Goal: Transaction & Acquisition: Purchase product/service

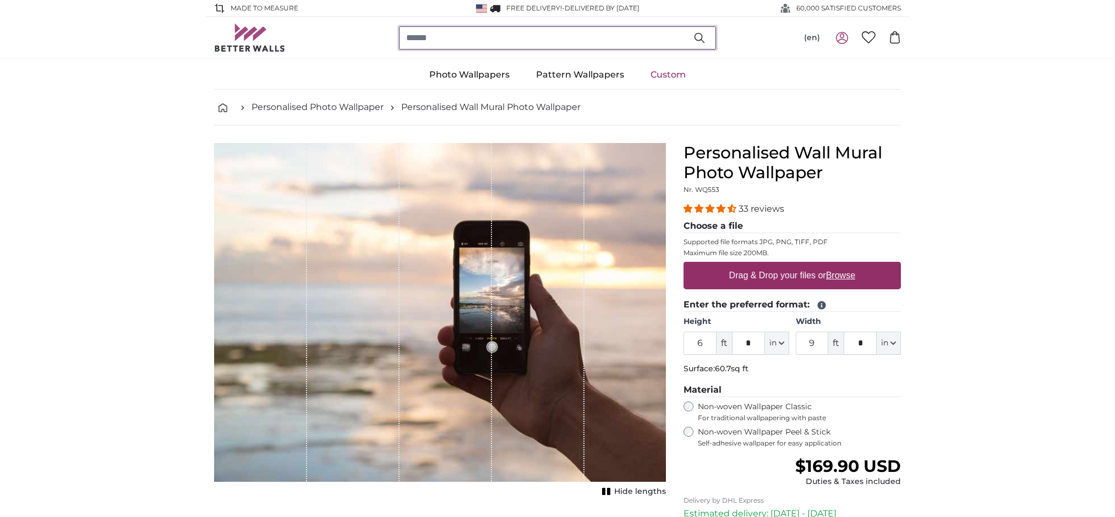
click at [447, 37] on input "search" at bounding box center [557, 37] width 317 height 23
paste input "**********"
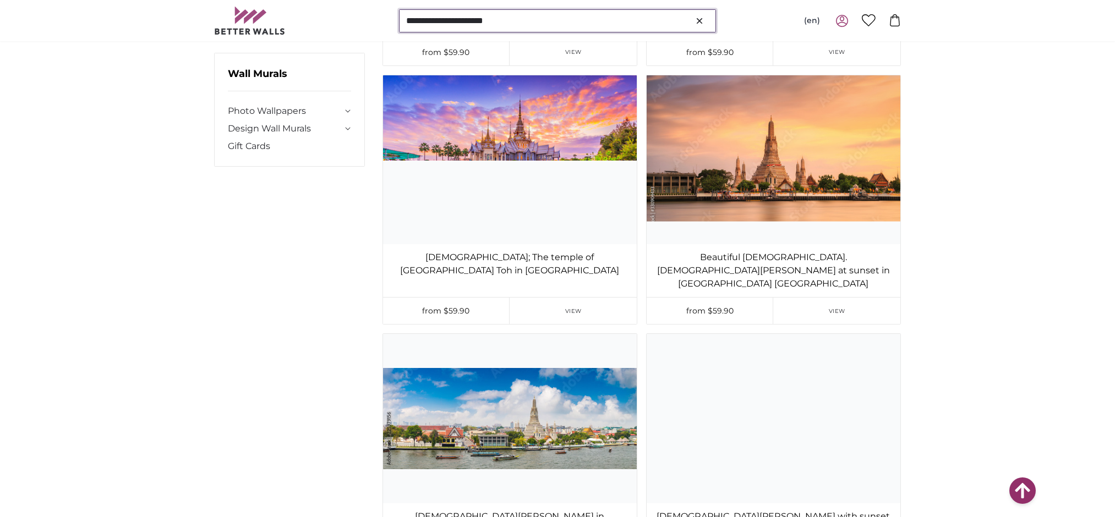
scroll to position [9097, 0]
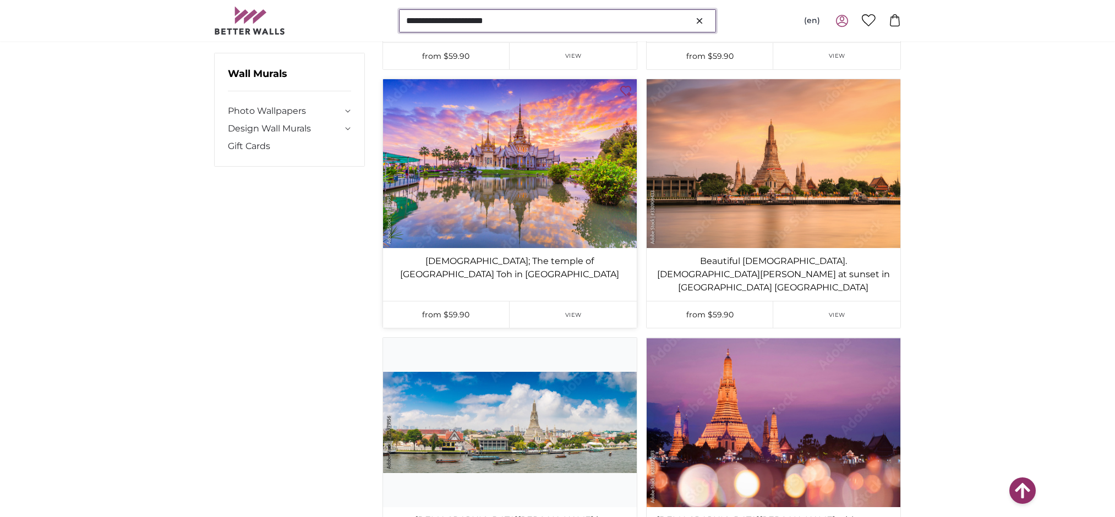
type input "**********"
click at [518, 248] on img at bounding box center [510, 163] width 254 height 169
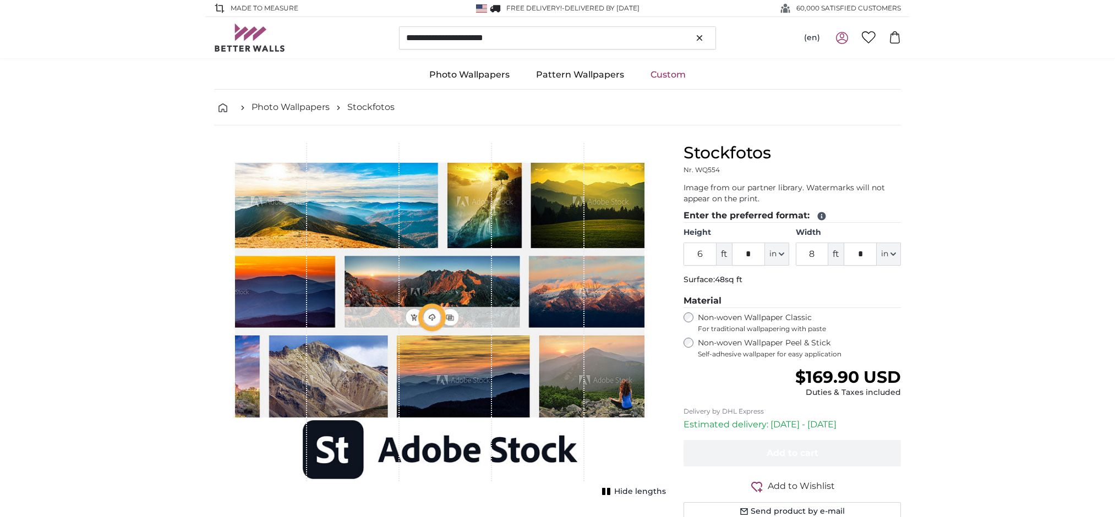
type input "9"
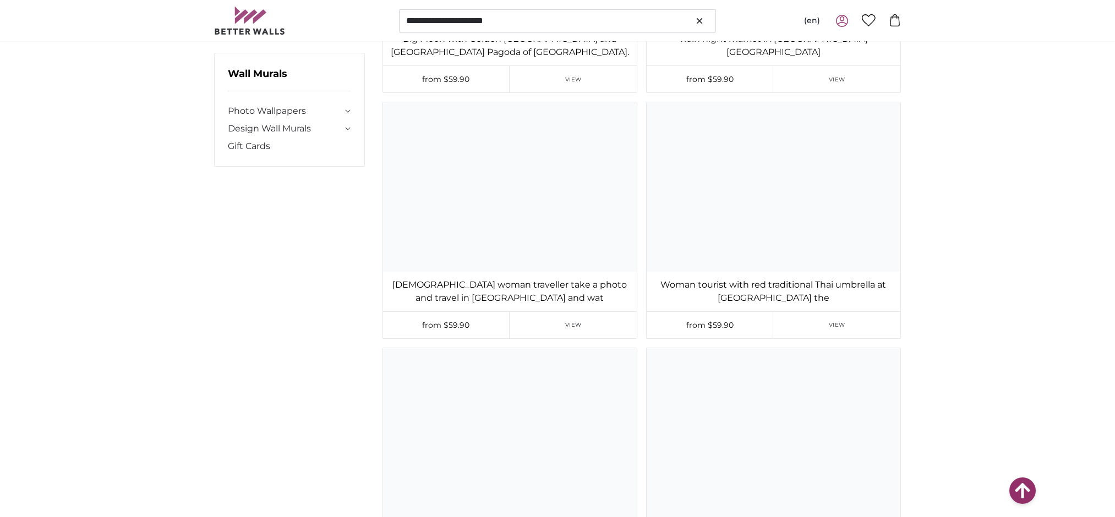
scroll to position [20372, 0]
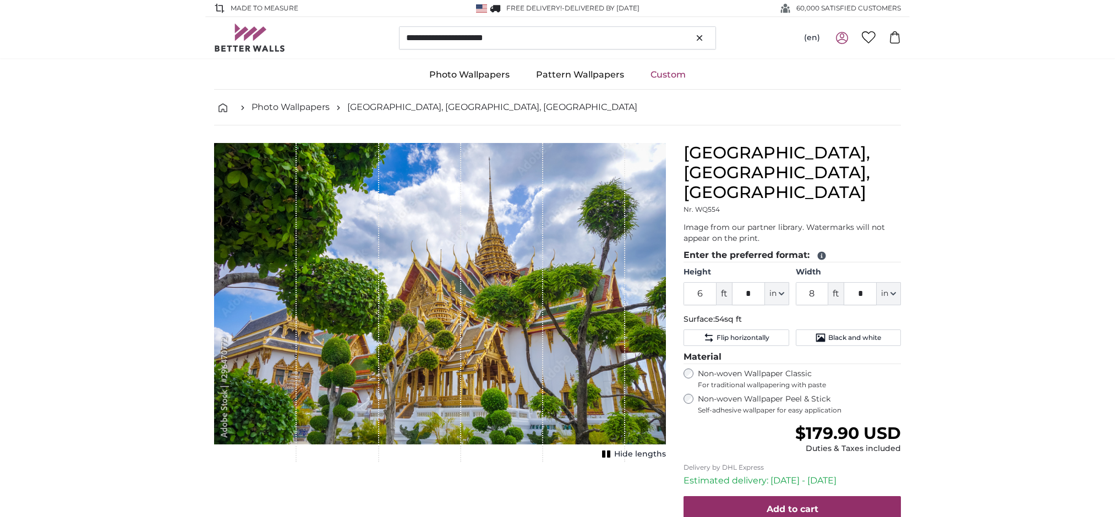
type input "9"
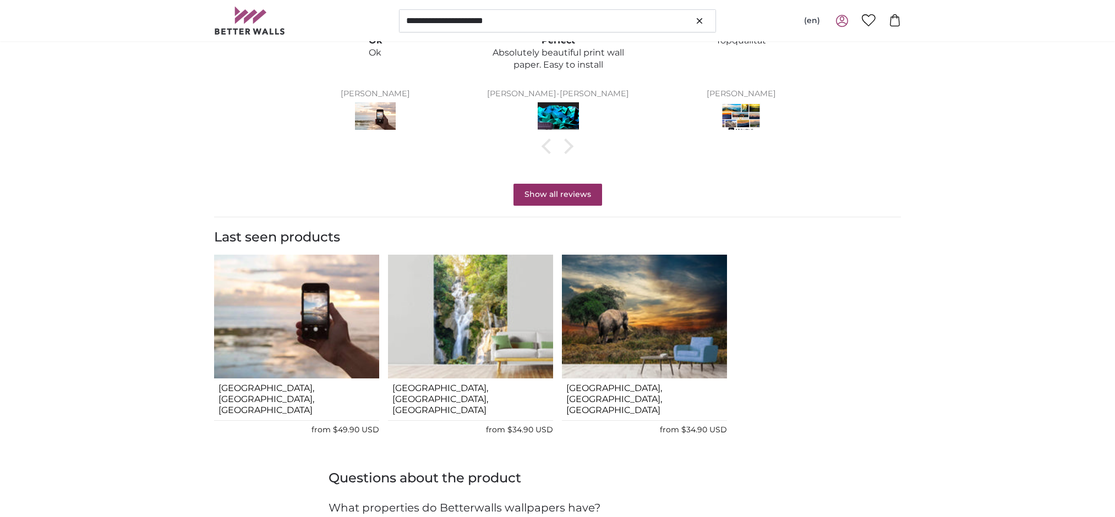
scroll to position [873, 0]
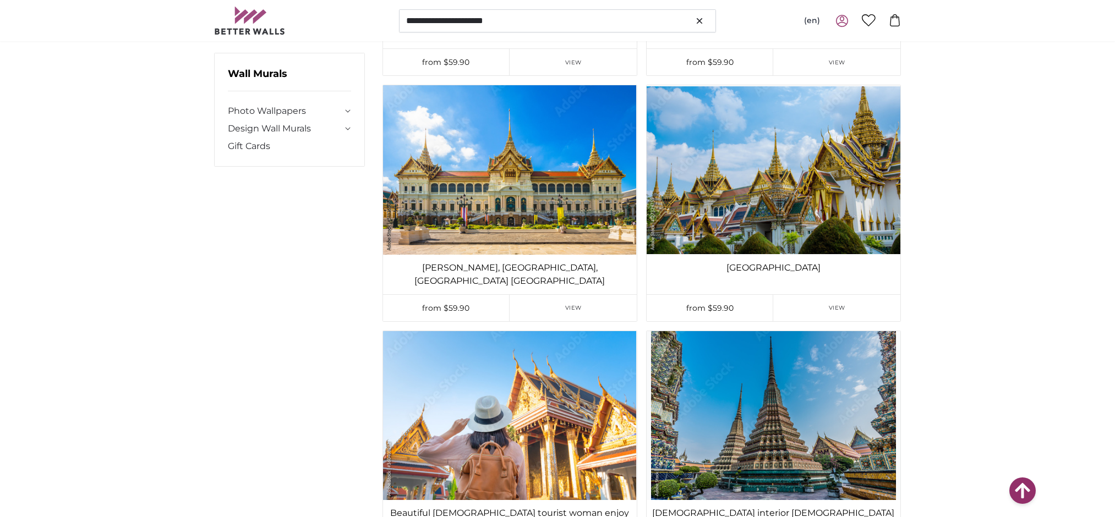
scroll to position [23959, 0]
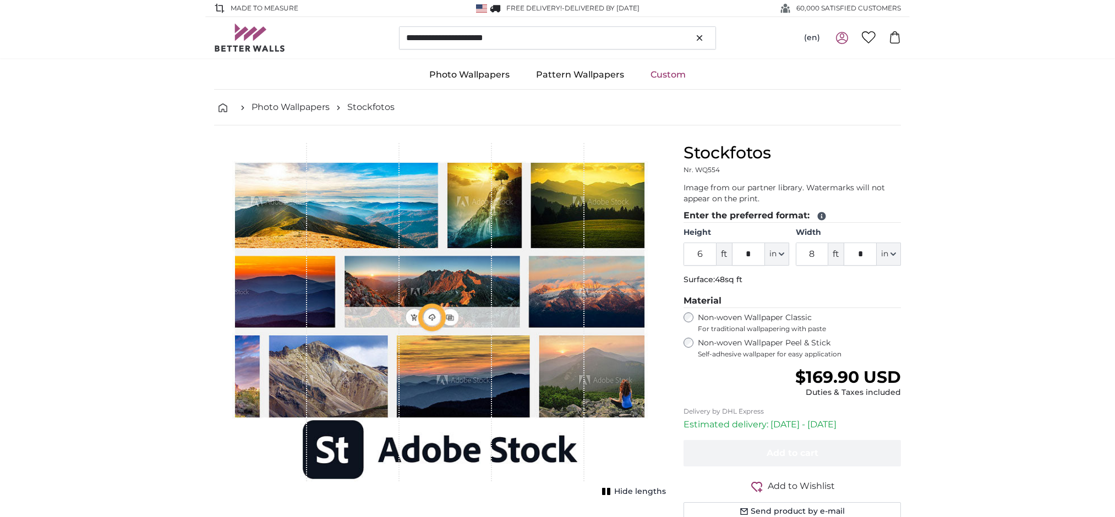
type input "9"
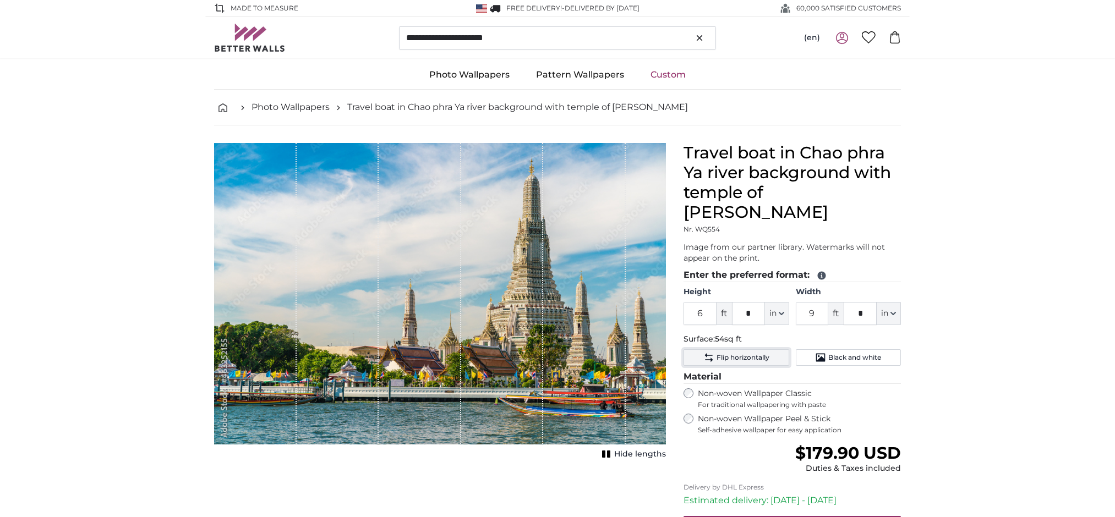
click at [742, 362] on span "Flip horizontally" at bounding box center [743, 357] width 53 height 9
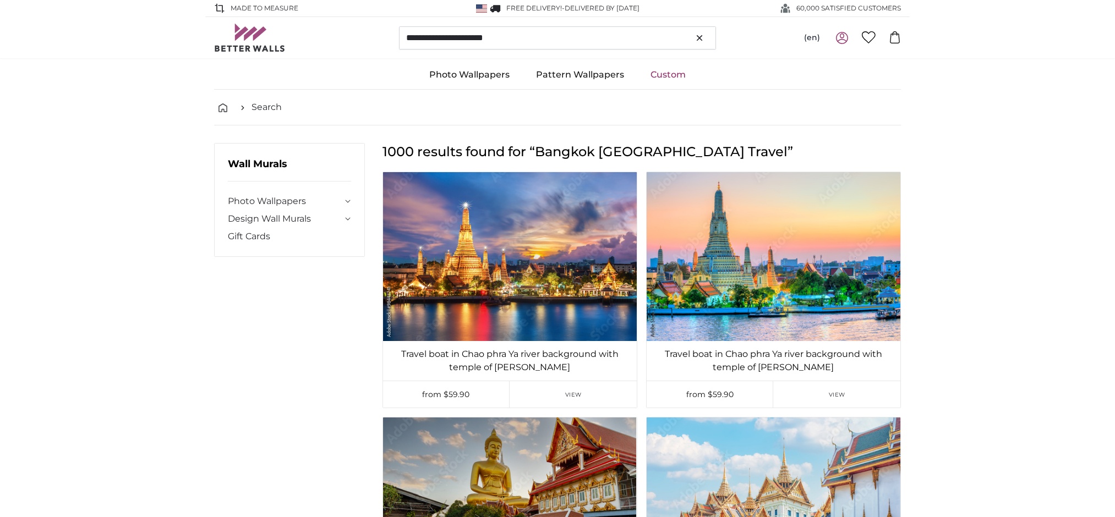
click at [677, 81] on link "Custom" at bounding box center [668, 75] width 62 height 29
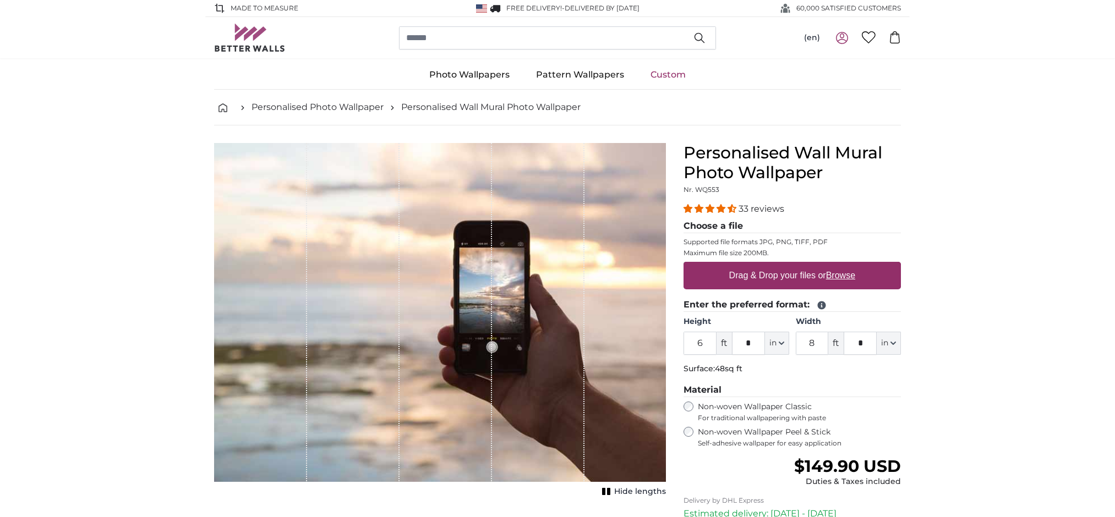
click at [840, 280] on u "Browse" at bounding box center [840, 275] width 29 height 9
click at [840, 265] on input "Drag & Drop your files or Browse" at bounding box center [792, 263] width 217 height 3
type input "**********"
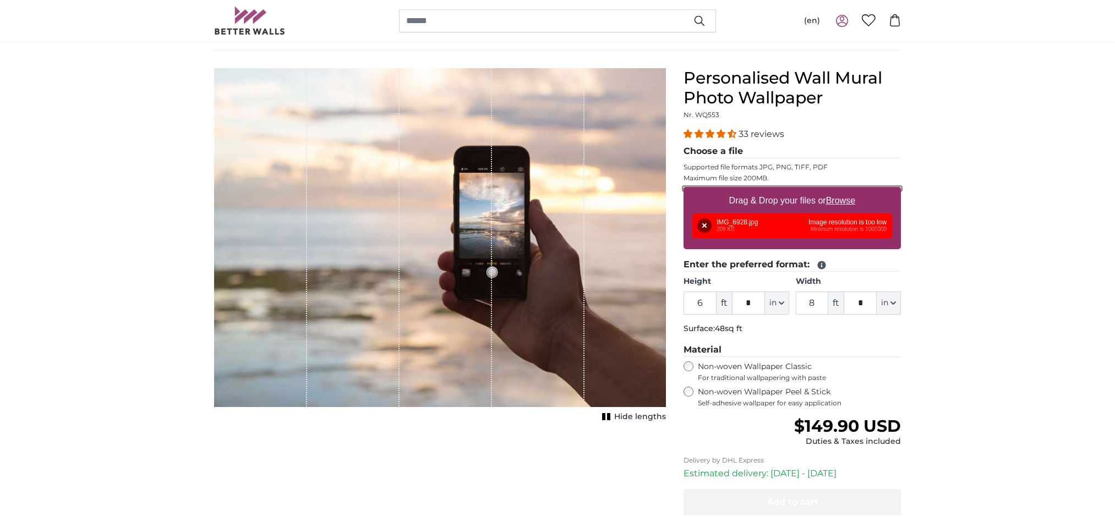
scroll to position [72, 0]
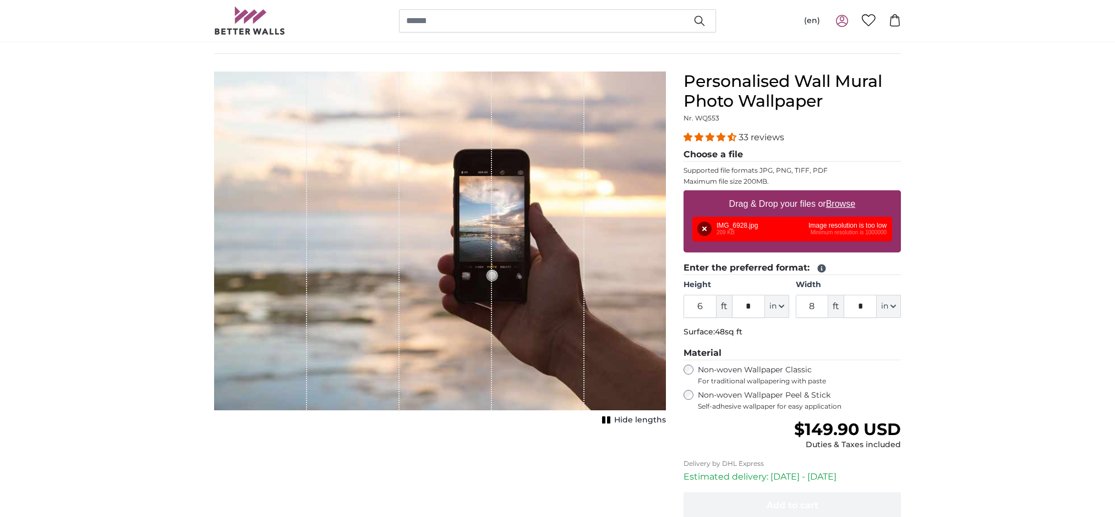
click at [838, 209] on u "Browse" at bounding box center [840, 203] width 29 height 9
click at [838, 194] on input "Drag & Drop your files or Browse" at bounding box center [792, 191] width 217 height 3
type input "**********"
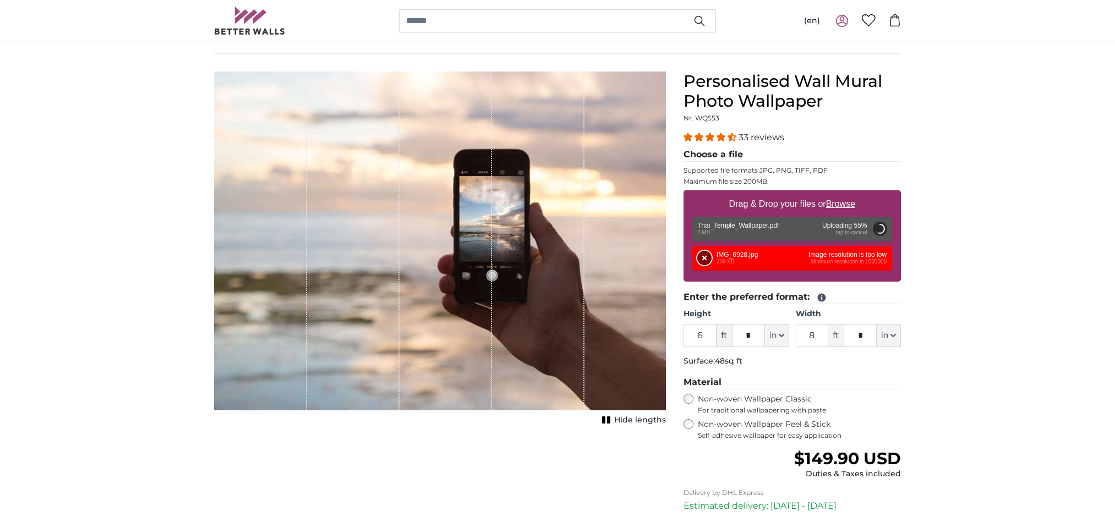
click at [705, 265] on button "Remove" at bounding box center [704, 258] width 14 height 14
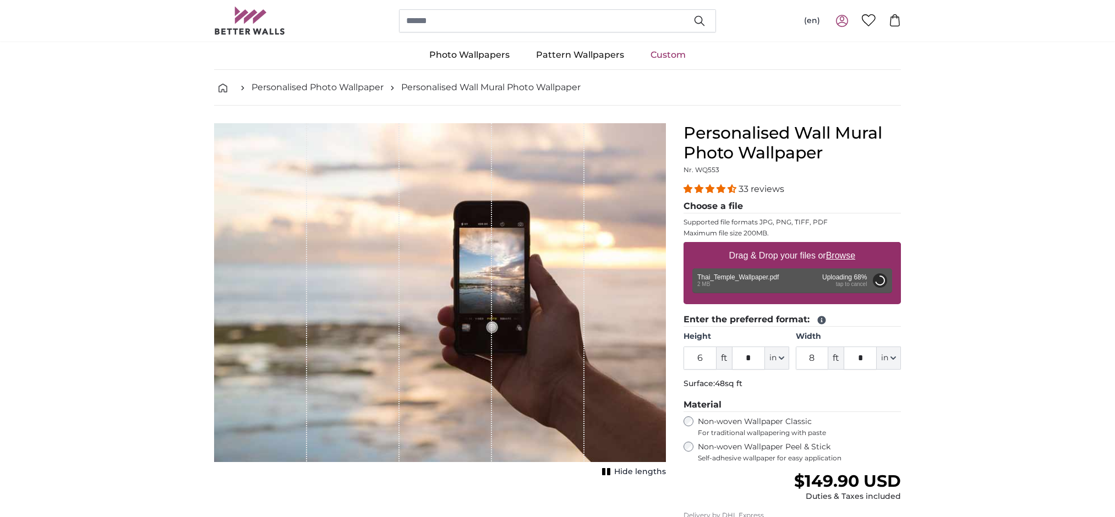
scroll to position [0, 0]
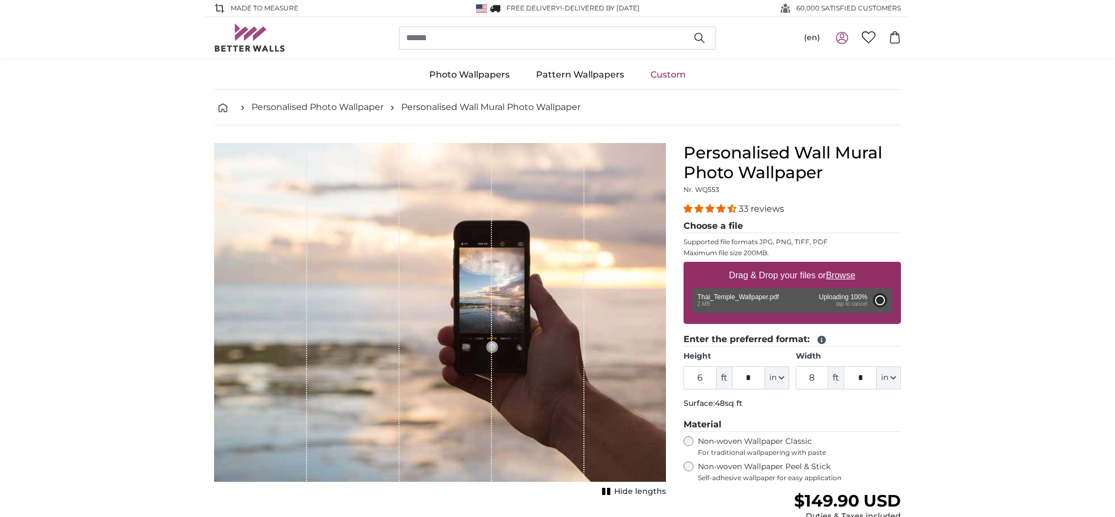
type input "9"
type input "***"
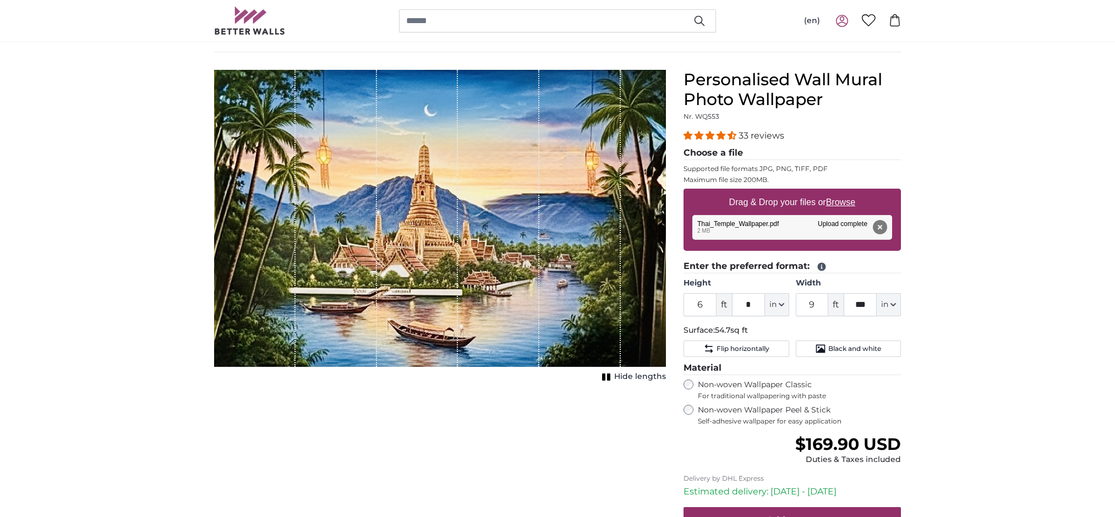
scroll to position [75, 0]
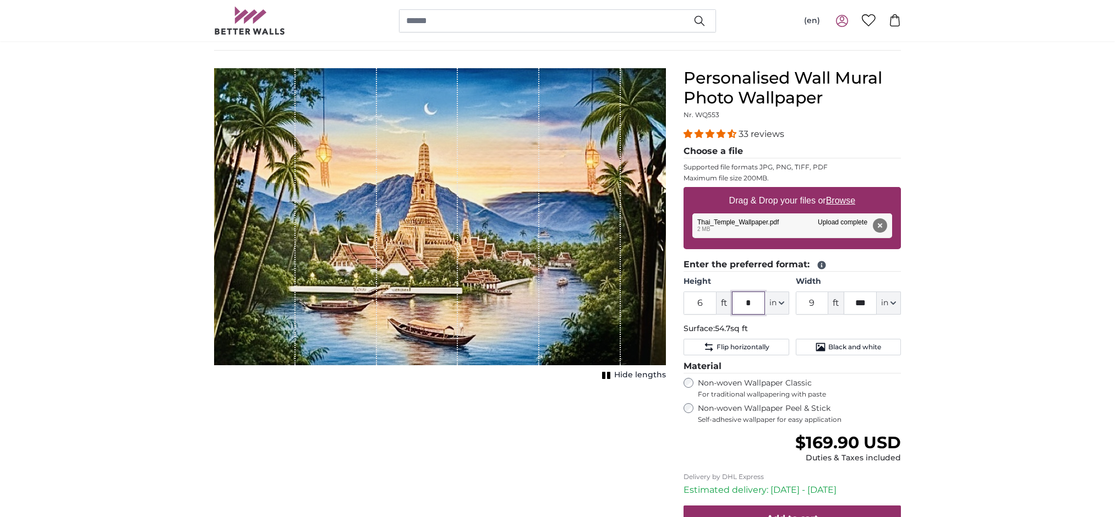
click at [747, 315] on input "*" at bounding box center [748, 303] width 33 height 23
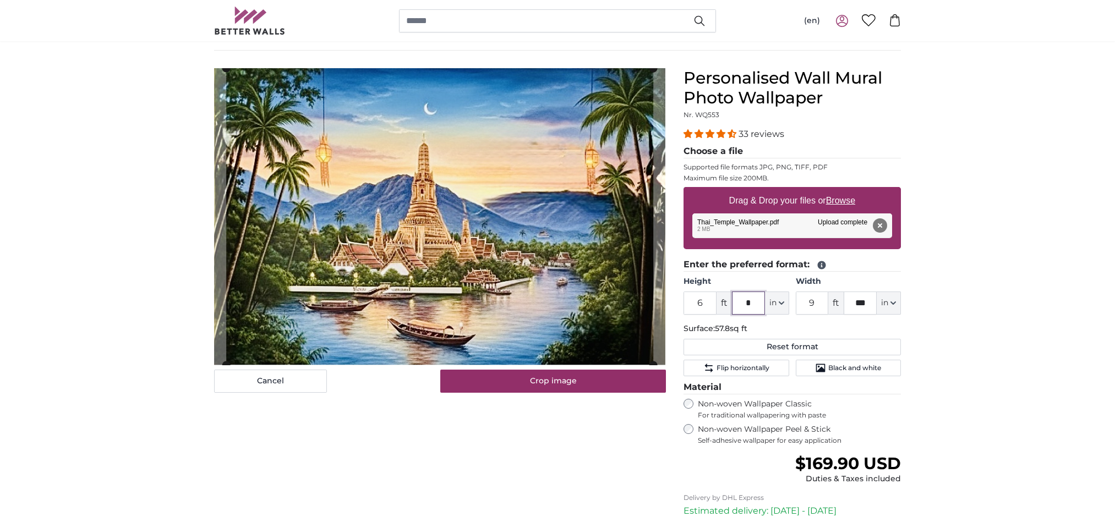
type input "*"
drag, startPoint x: 857, startPoint y: 356, endPoint x: 843, endPoint y: 356, distance: 14.9
click at [843, 315] on div "9 ft *** in Centimeter (cm) Inches (inch) Feet (ft. in.)" at bounding box center [848, 303] width 105 height 23
type input "*"
type input "***"
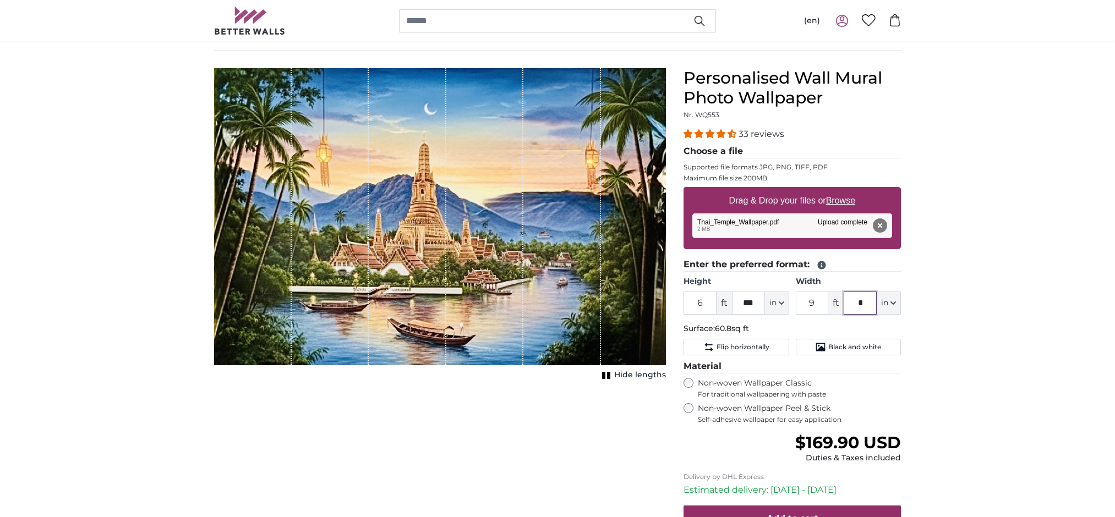
type input "*"
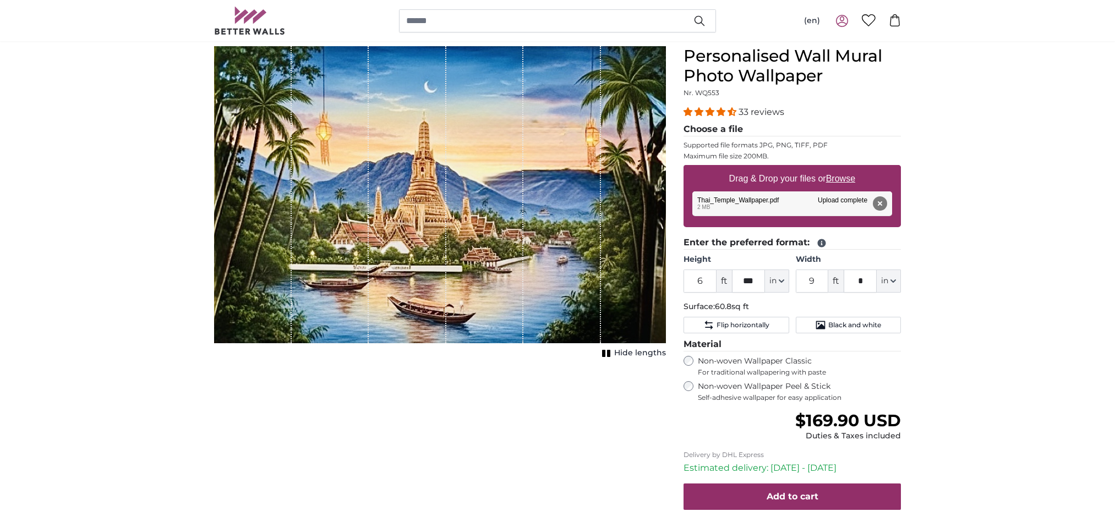
scroll to position [103, 0]
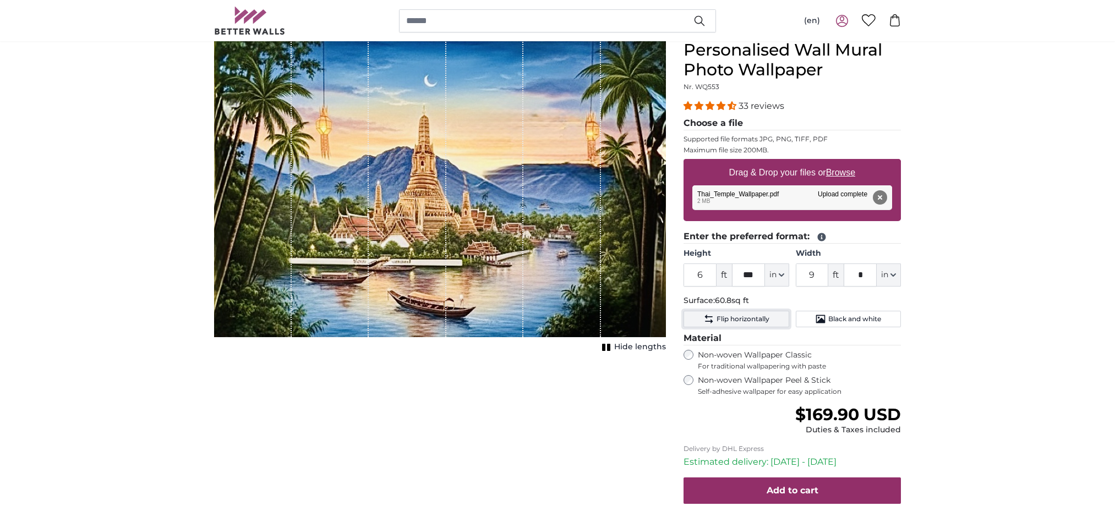
click at [764, 324] on span "Flip horizontally" at bounding box center [743, 319] width 53 height 9
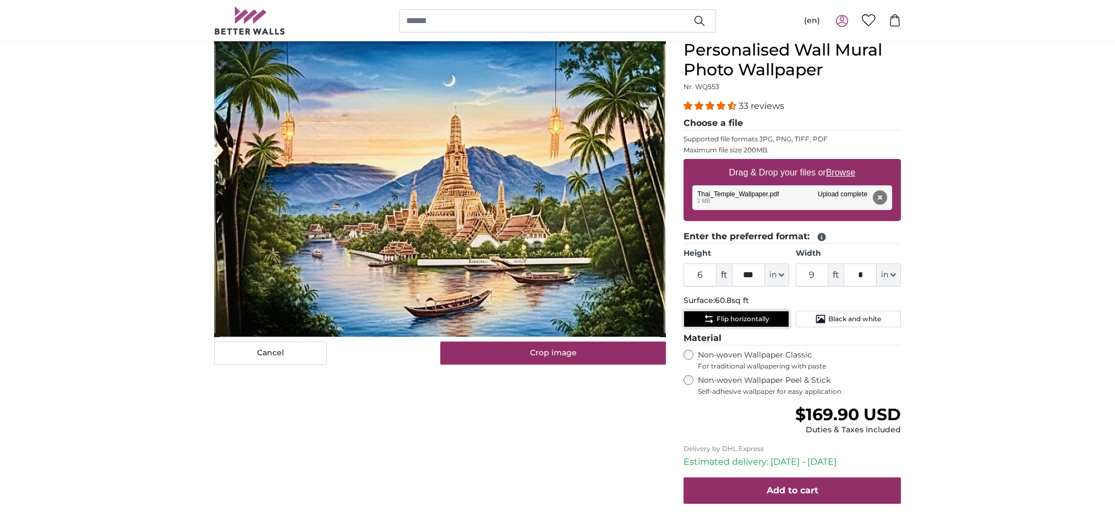
click at [764, 324] on span "Flip horizontally" at bounding box center [743, 319] width 53 height 9
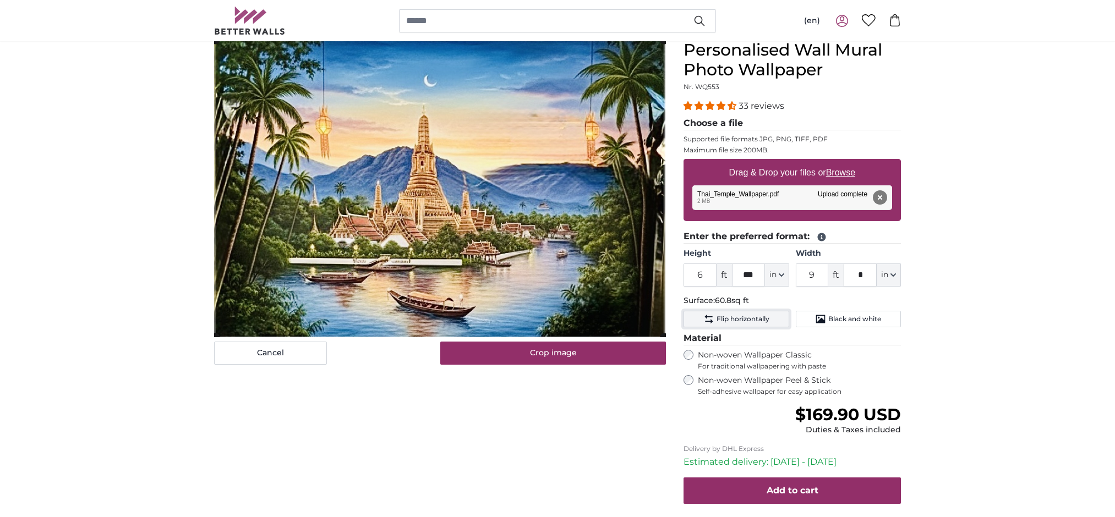
click at [764, 324] on span "Flip horizontally" at bounding box center [743, 319] width 53 height 9
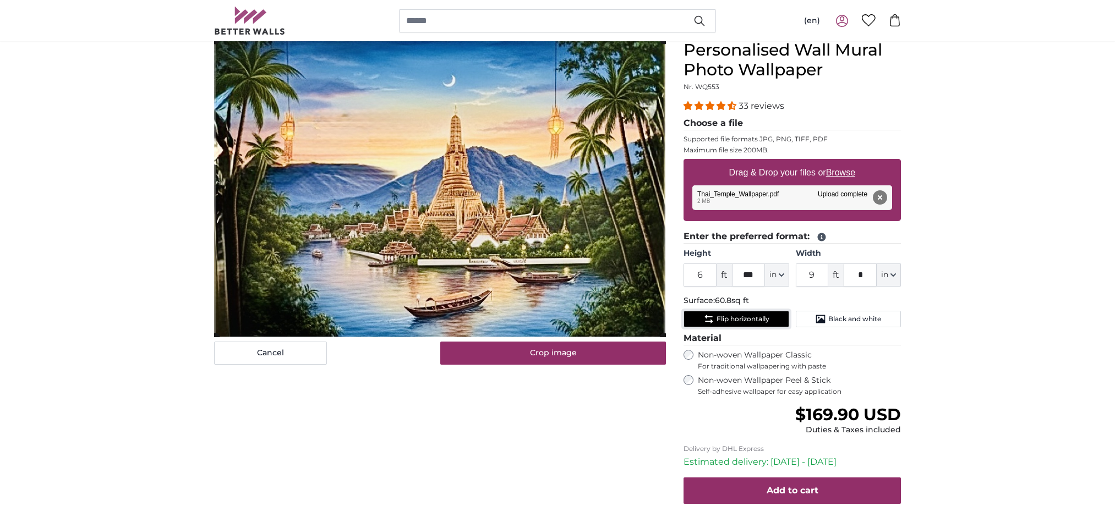
click at [764, 324] on span "Flip horizontally" at bounding box center [743, 319] width 53 height 9
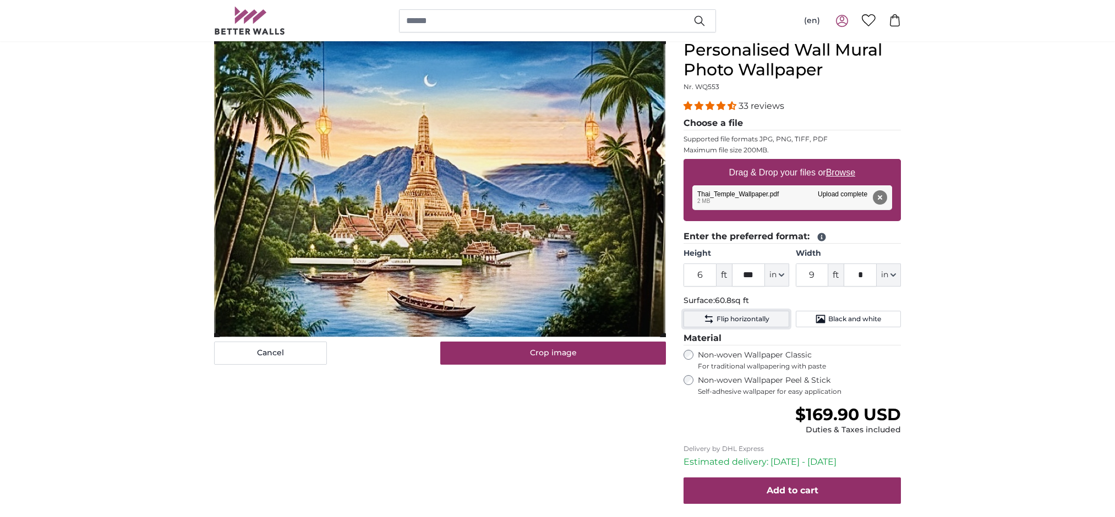
click at [764, 324] on span "Flip horizontally" at bounding box center [743, 319] width 53 height 9
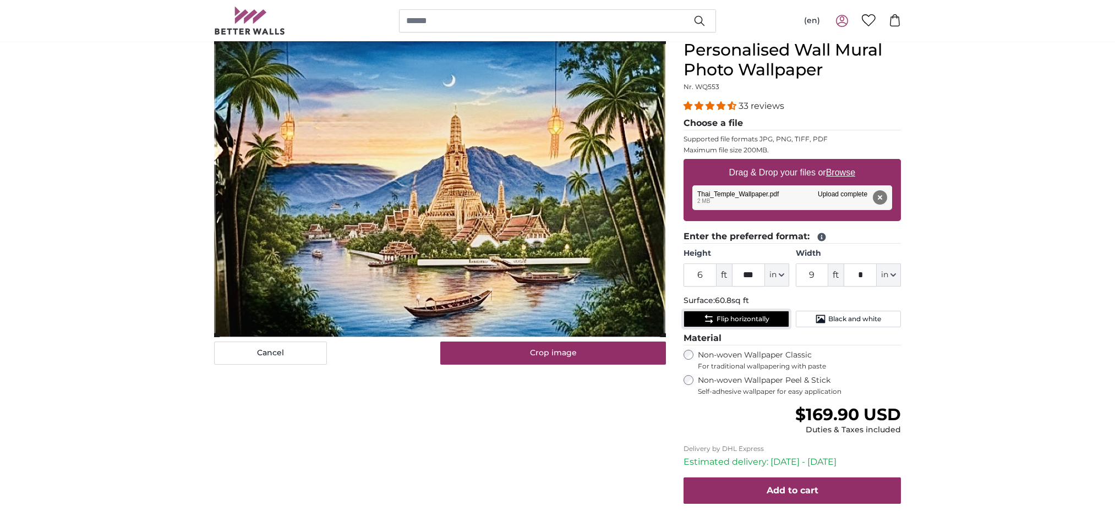
click at [764, 324] on span "Flip horizontally" at bounding box center [743, 319] width 53 height 9
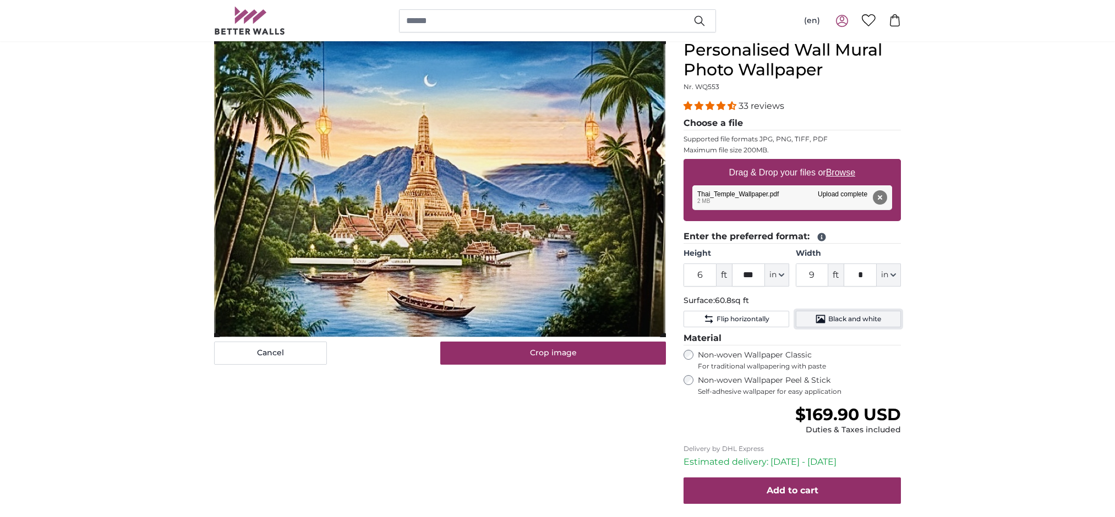
click at [852, 324] on span "Black and white" at bounding box center [854, 319] width 53 height 9
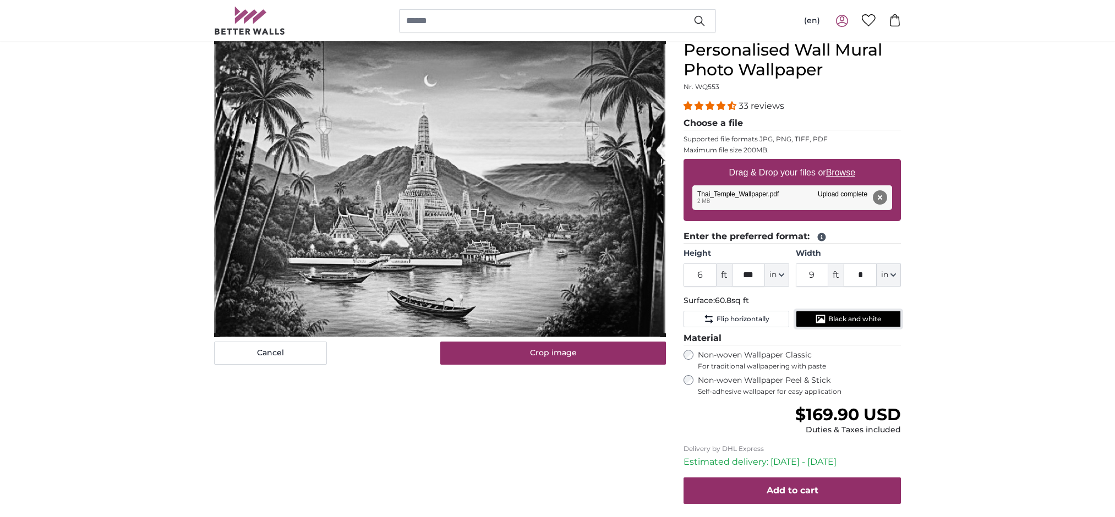
click at [852, 324] on span "Black and white" at bounding box center [854, 319] width 53 height 9
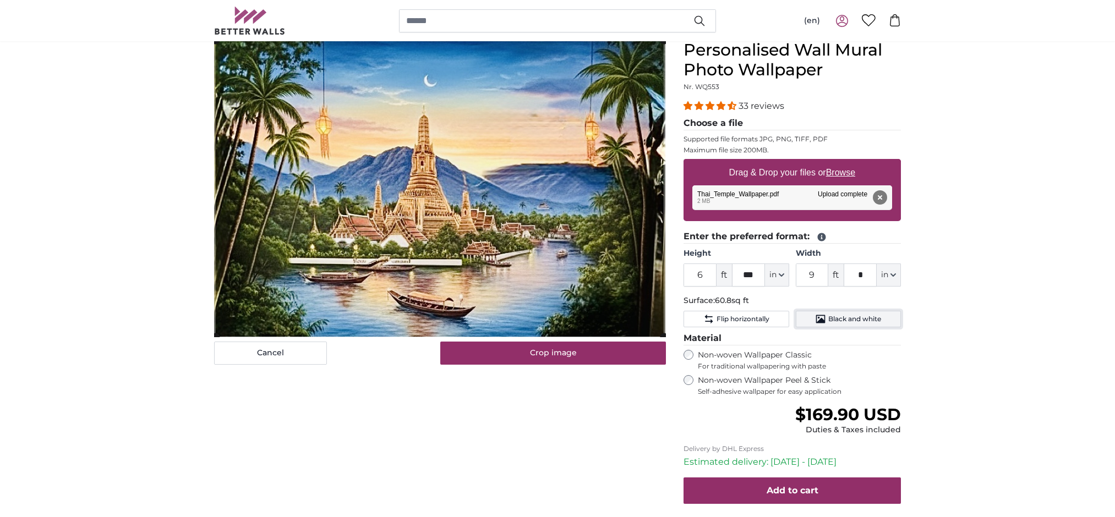
click at [852, 324] on span "Black and white" at bounding box center [854, 319] width 53 height 9
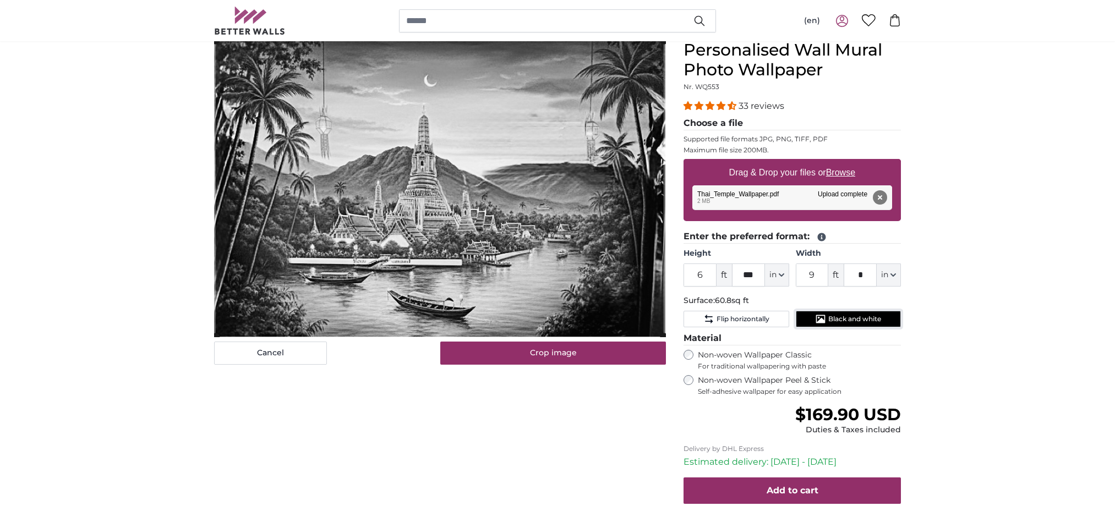
click at [852, 324] on span "Black and white" at bounding box center [854, 319] width 53 height 9
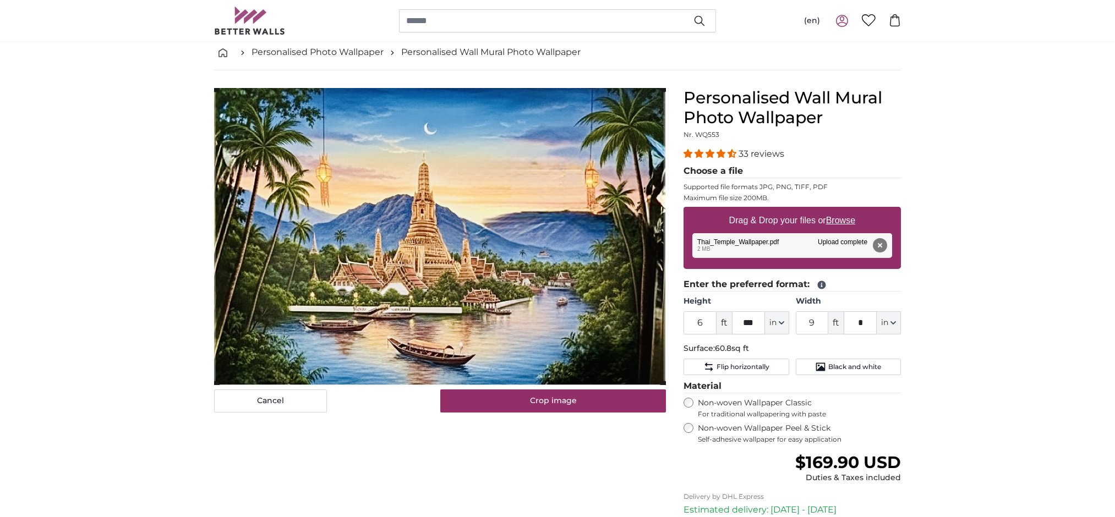
scroll to position [61, 0]
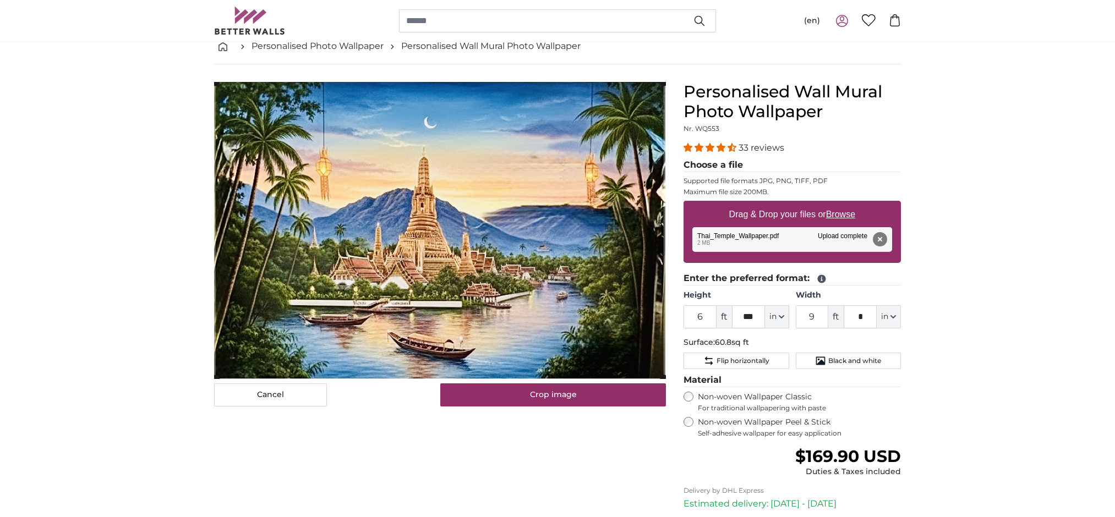
click at [534, 280] on cropper-handle at bounding box center [440, 230] width 448 height 297
drag, startPoint x: 865, startPoint y: 373, endPoint x: 850, endPoint y: 371, distance: 15.5
click at [850, 329] on input "*" at bounding box center [860, 316] width 33 height 23
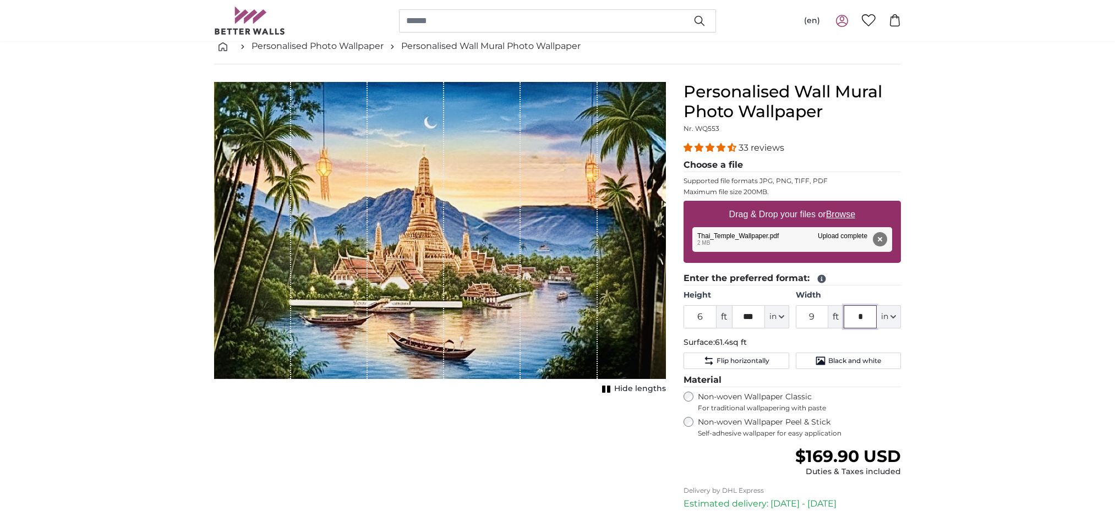
type input "*"
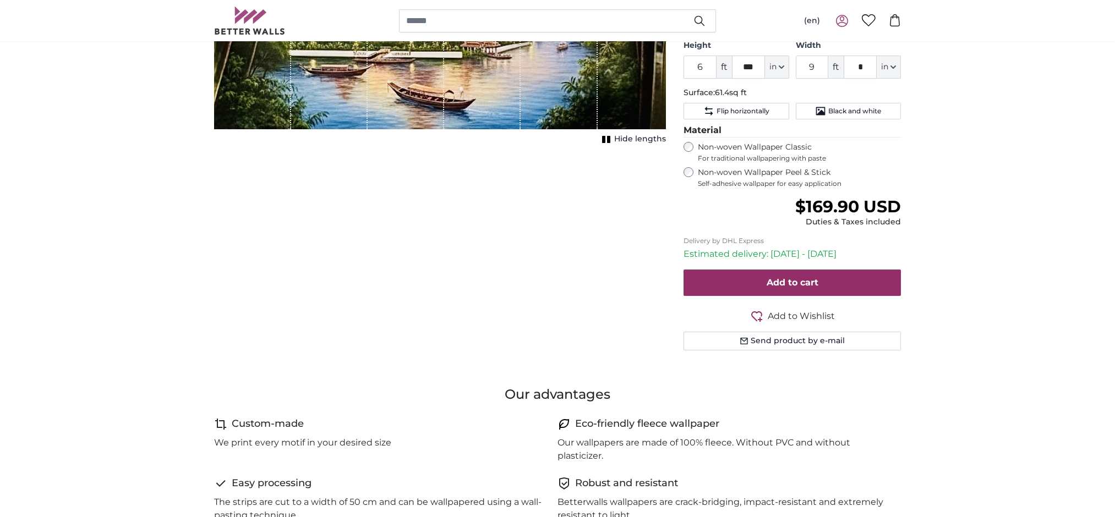
scroll to position [320, 0]
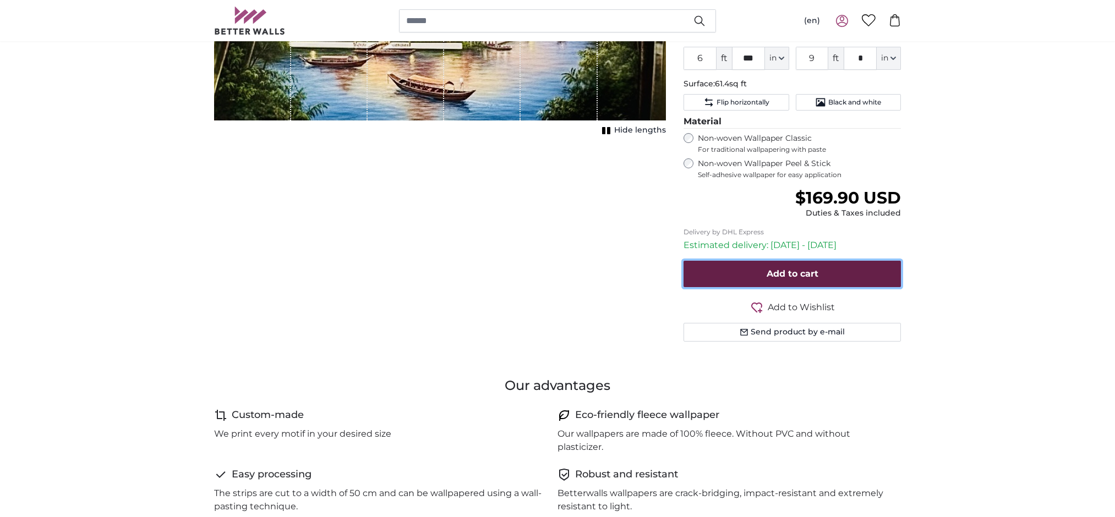
click at [860, 287] on button "Add to cart" at bounding box center [792, 274] width 217 height 26
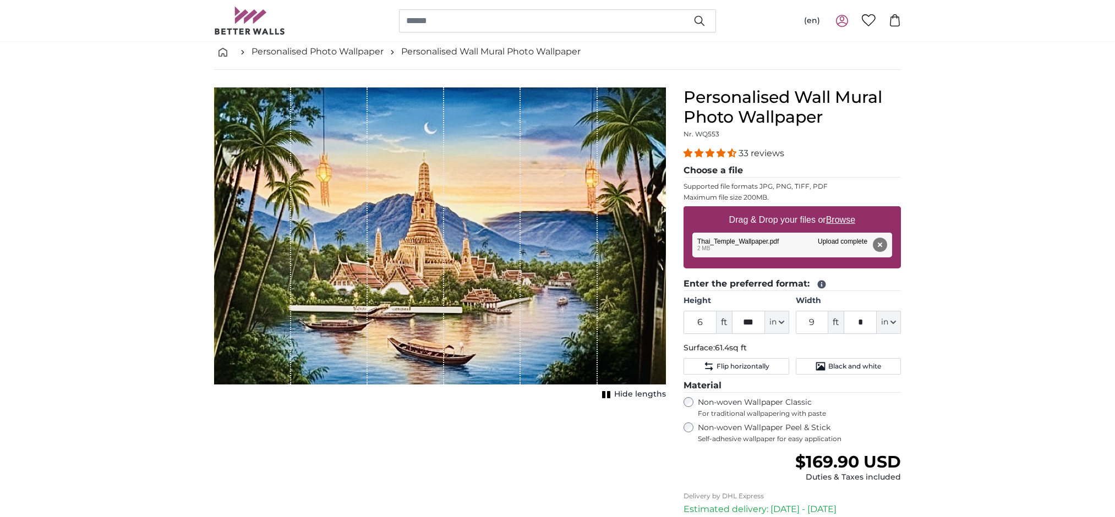
scroll to position [55, 0]
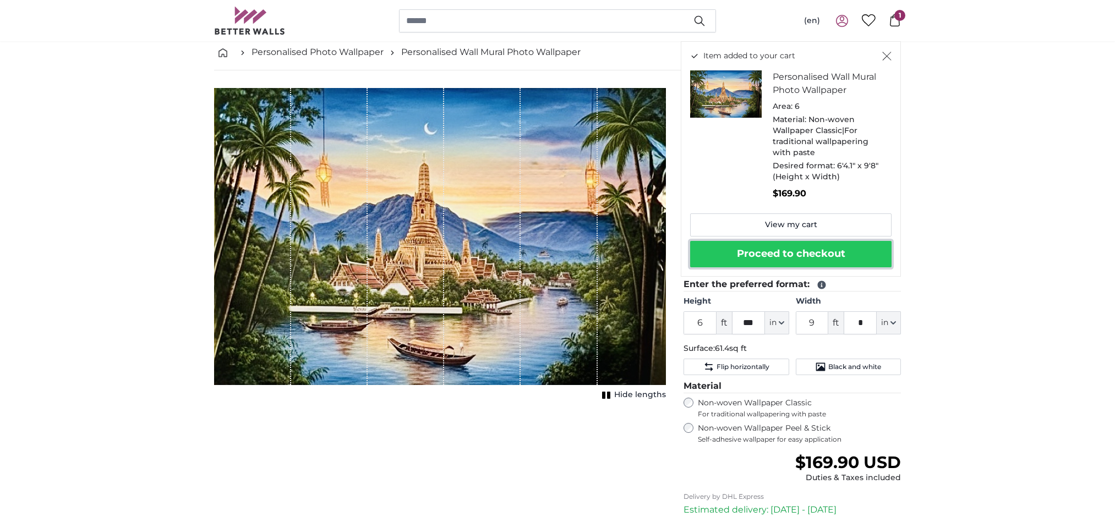
click at [786, 267] on button "Proceed to checkout" at bounding box center [790, 254] width 201 height 26
